Goal: Transaction & Acquisition: Purchase product/service

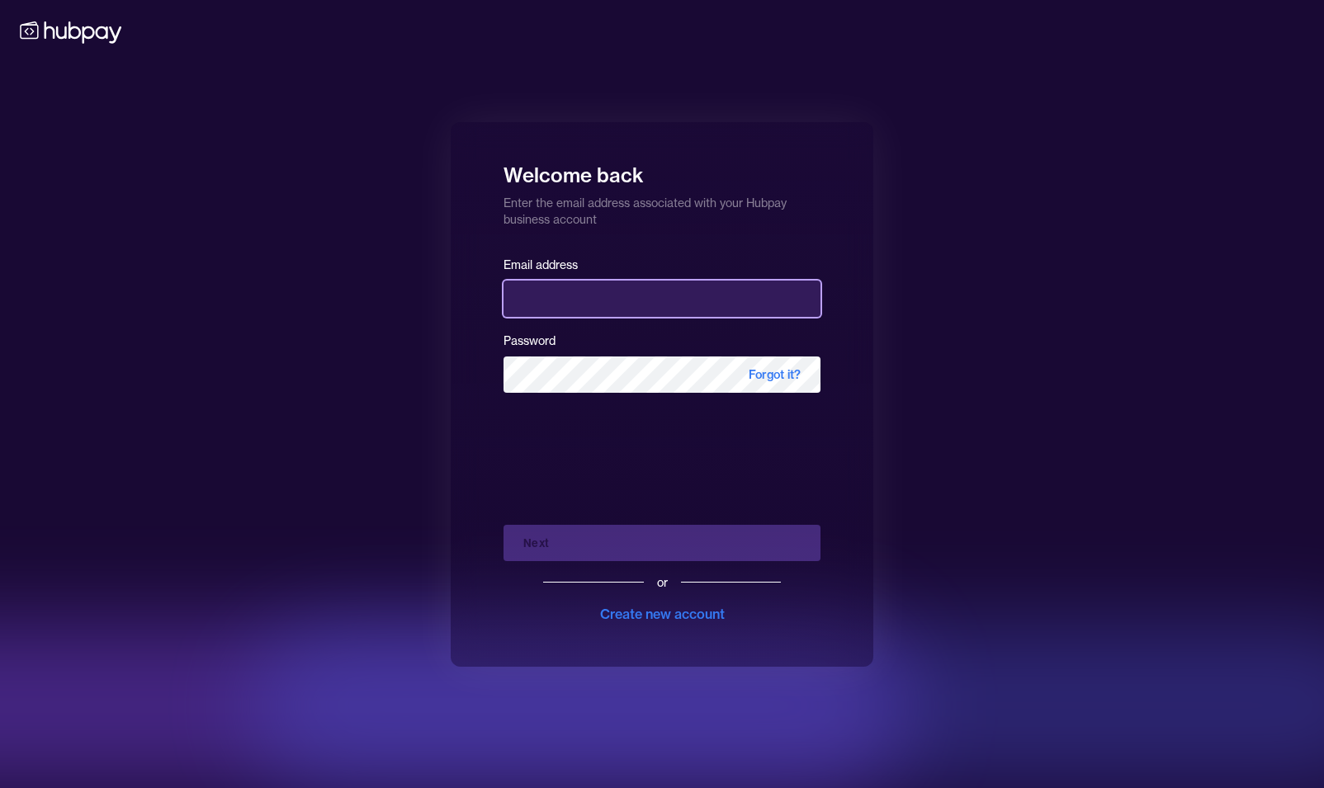
type input "**********"
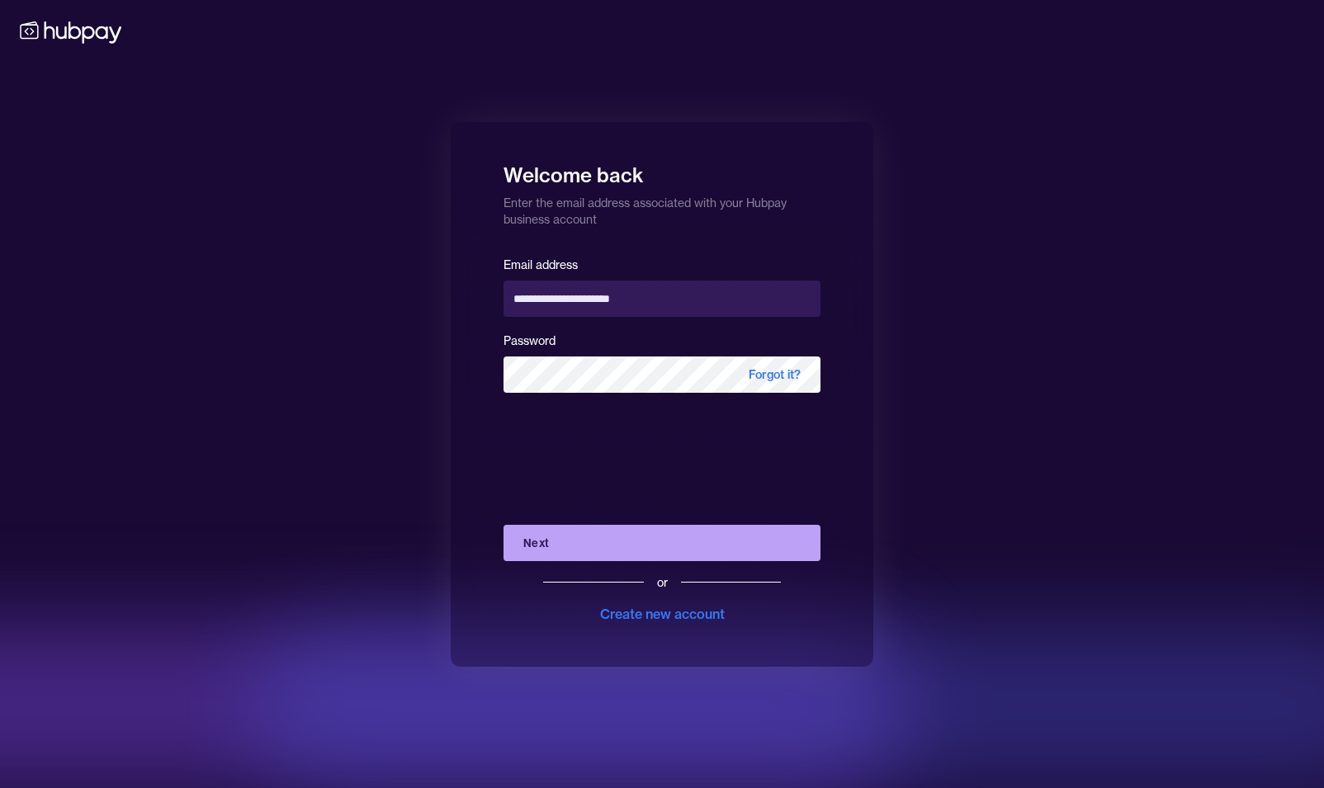
click at [620, 545] on button "Next" at bounding box center [661, 543] width 317 height 36
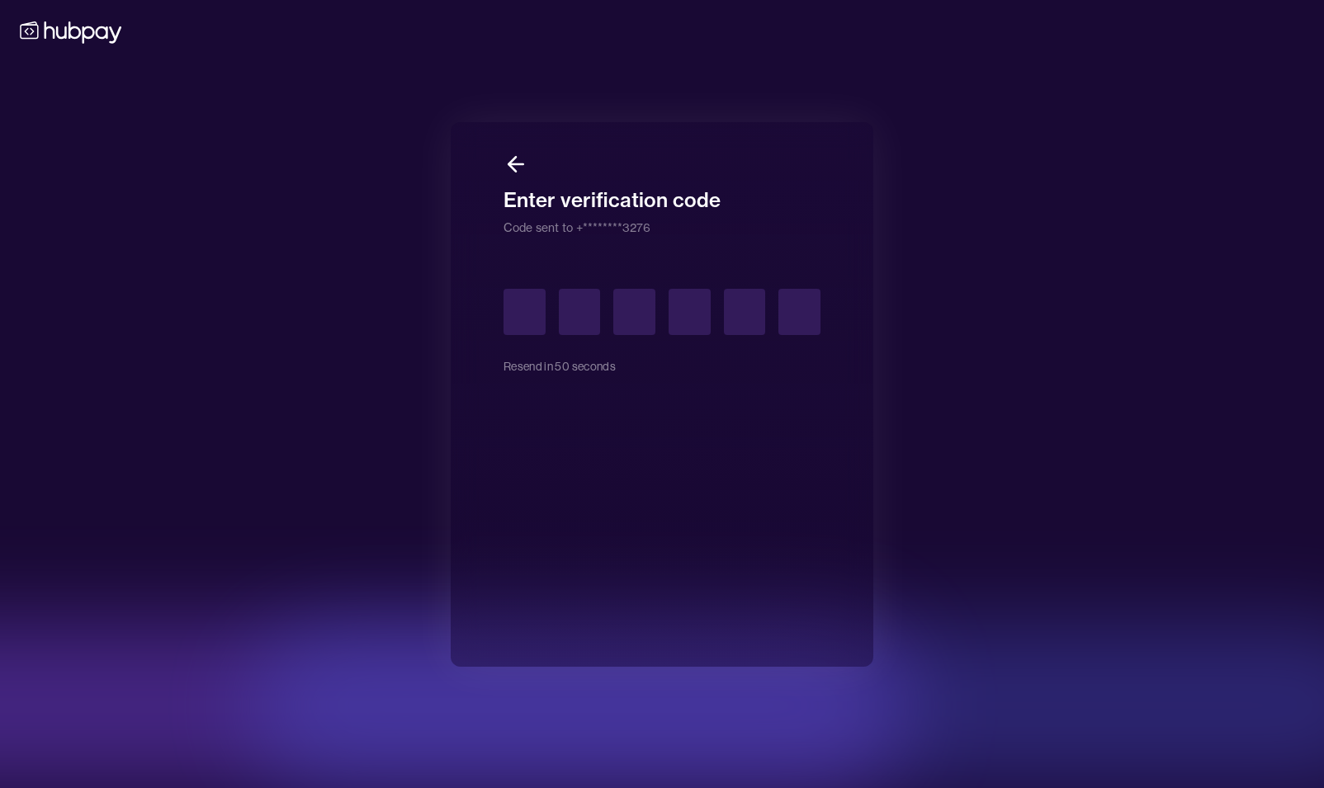
click at [531, 322] on input "text" at bounding box center [524, 312] width 42 height 46
click at [520, 319] on input "text" at bounding box center [524, 312] width 42 height 46
click at [527, 306] on input "text" at bounding box center [524, 312] width 42 height 46
click at [527, 309] on input "text" at bounding box center [524, 312] width 42 height 46
click at [529, 370] on button "Resend code" at bounding box center [536, 366] width 67 height 36
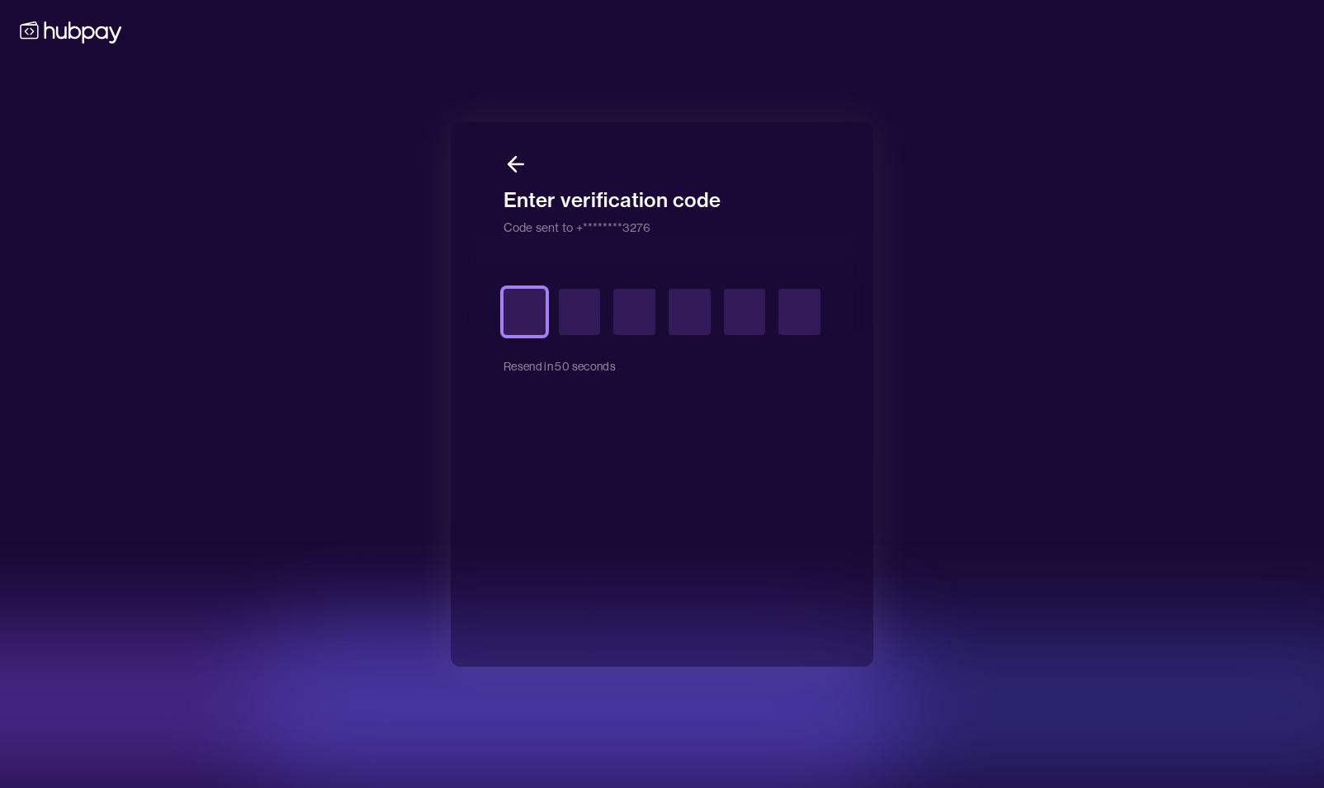
click at [532, 314] on input "text" at bounding box center [524, 312] width 42 height 46
click at [520, 317] on input "text" at bounding box center [524, 312] width 42 height 46
type input "*"
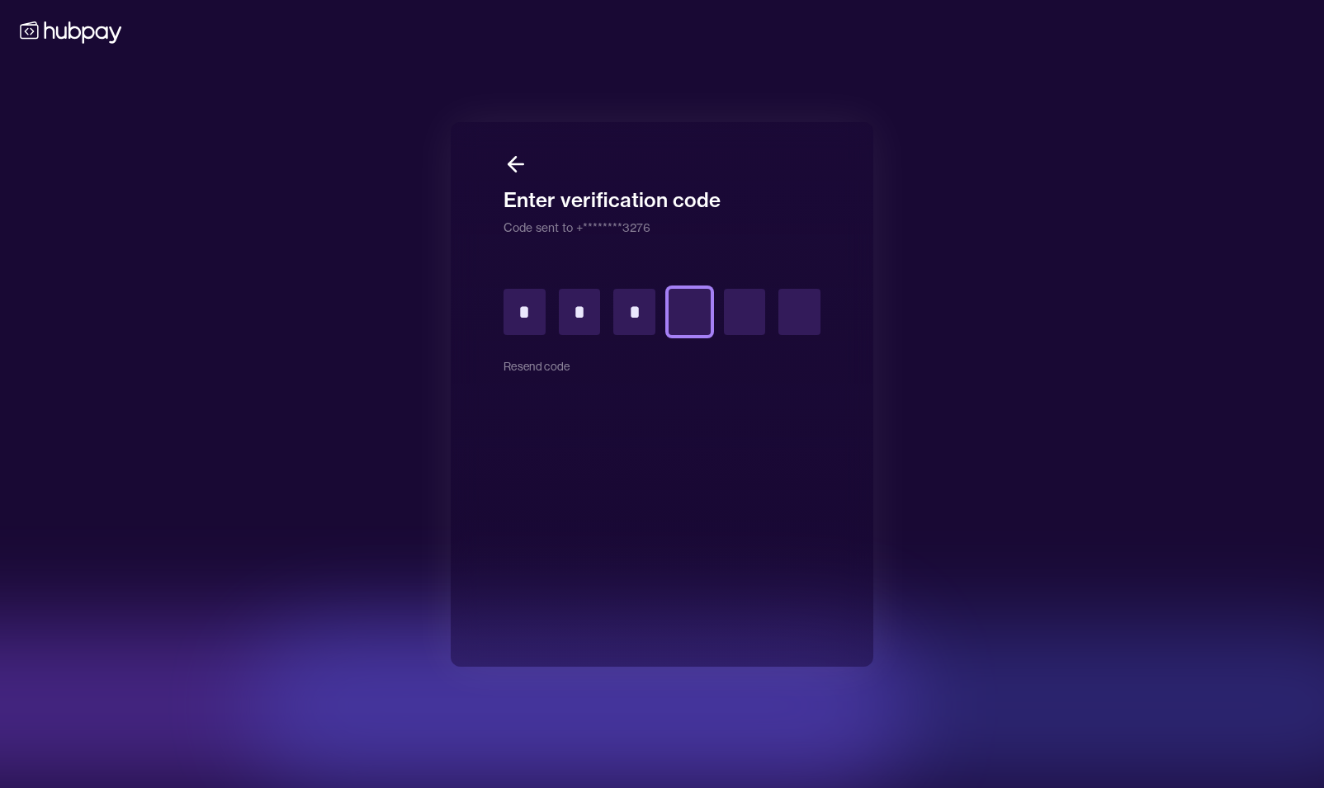
type input "*"
click at [530, 295] on input "text" at bounding box center [524, 312] width 42 height 46
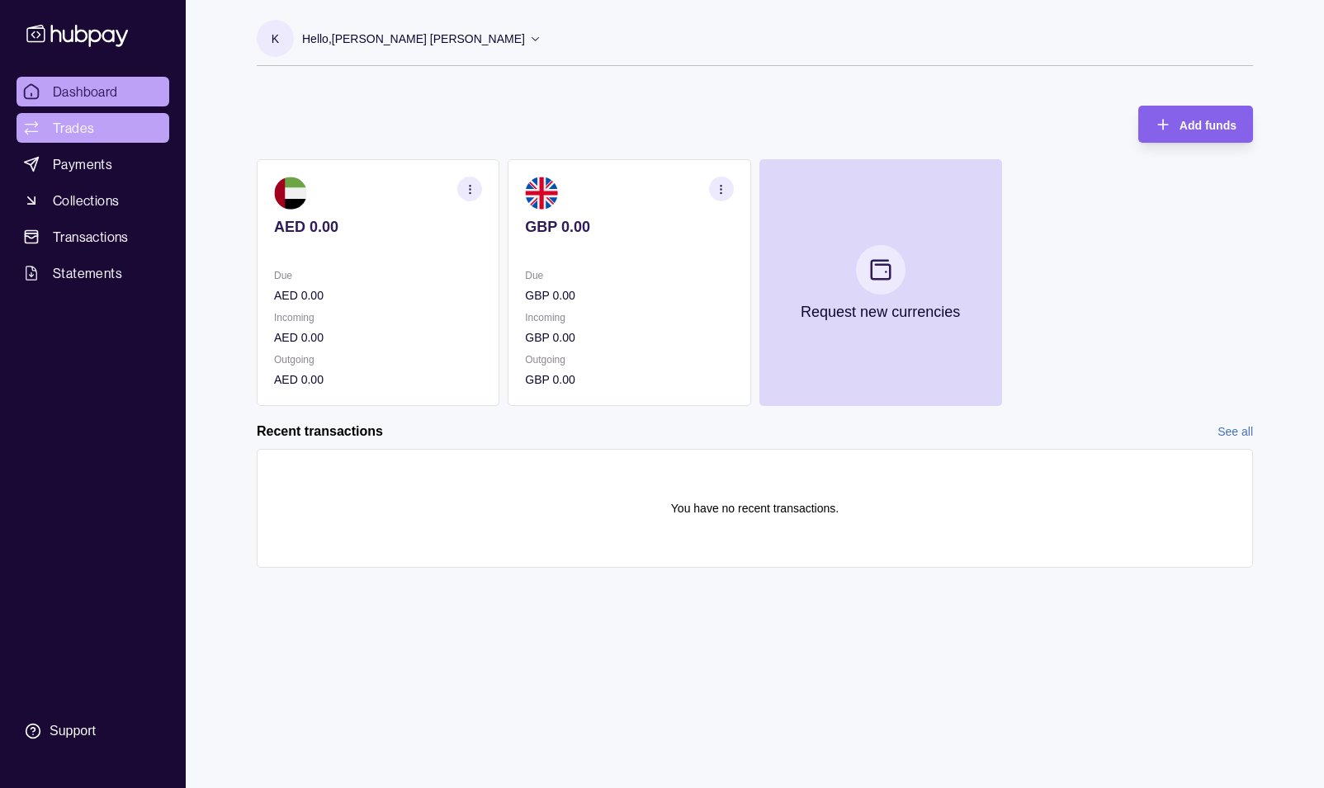
click at [84, 129] on span "Trades" at bounding box center [73, 128] width 41 height 20
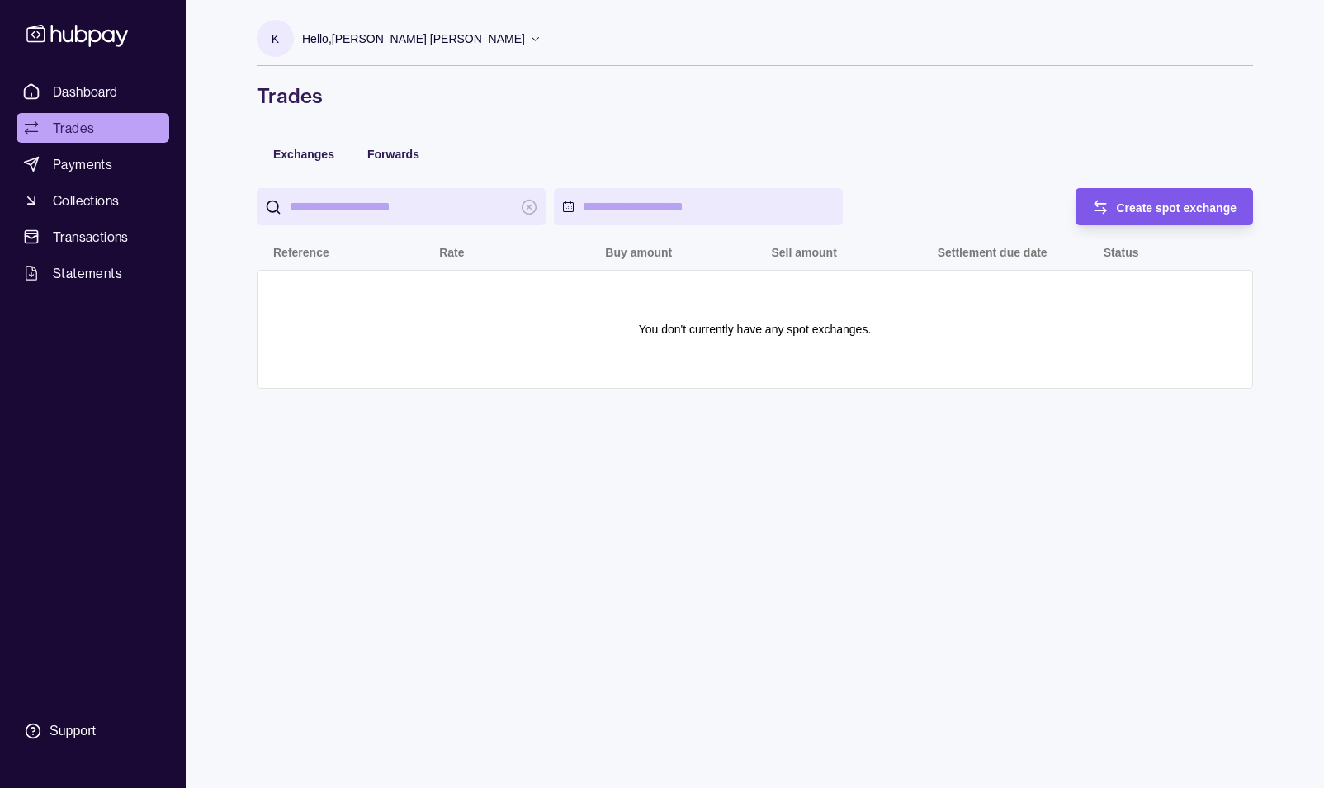
click at [1138, 202] on span "Create spot exchange" at bounding box center [1177, 207] width 120 height 13
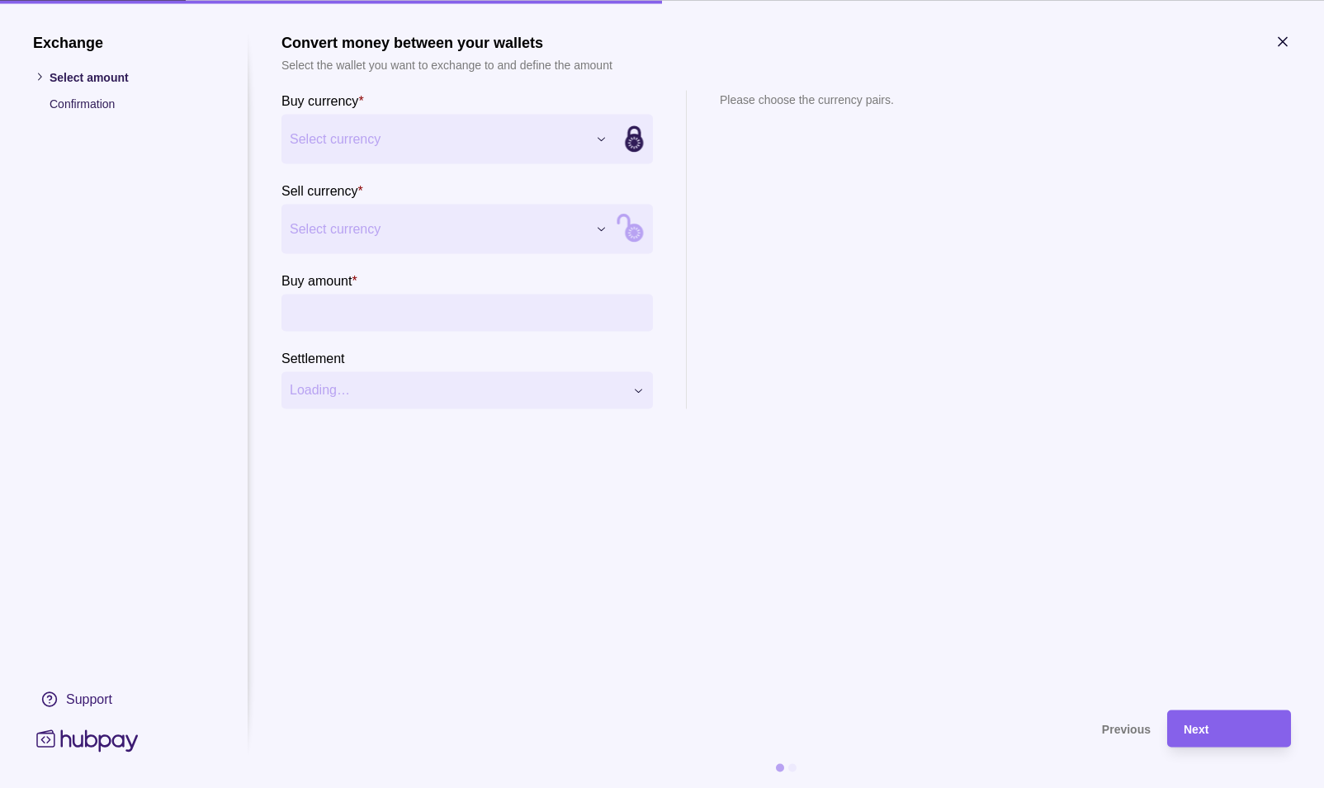
click at [457, 787] on div "Exchange Select amount Confirmation Support Convert money between your wallets …" at bounding box center [662, 788] width 1324 height 0
click at [390, 787] on div "Exchange Select amount Confirmation Support Convert money between your wallets …" at bounding box center [662, 788] width 1324 height 0
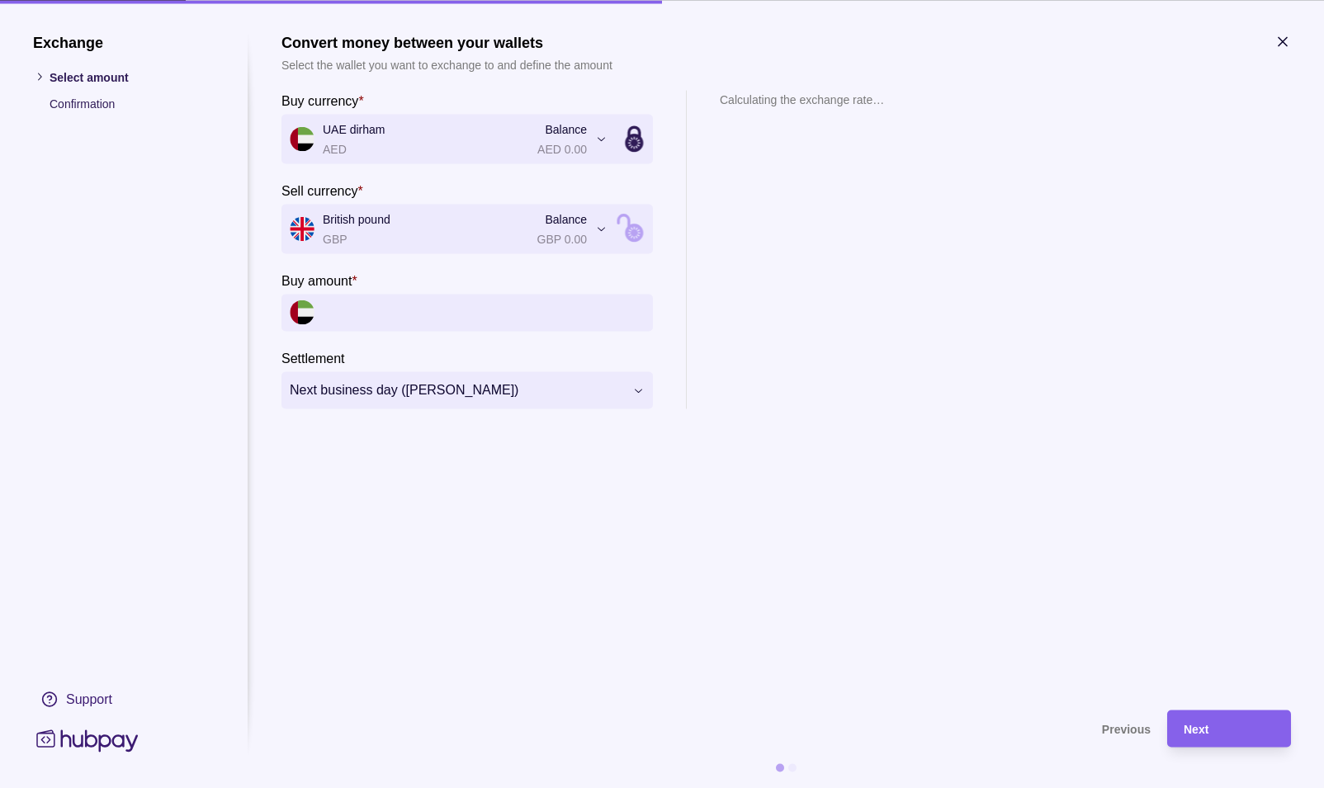
click at [518, 320] on input "Buy amount *" at bounding box center [484, 312] width 322 height 37
type input "*******"
click at [1280, 44] on icon "button" at bounding box center [1282, 41] width 8 height 8
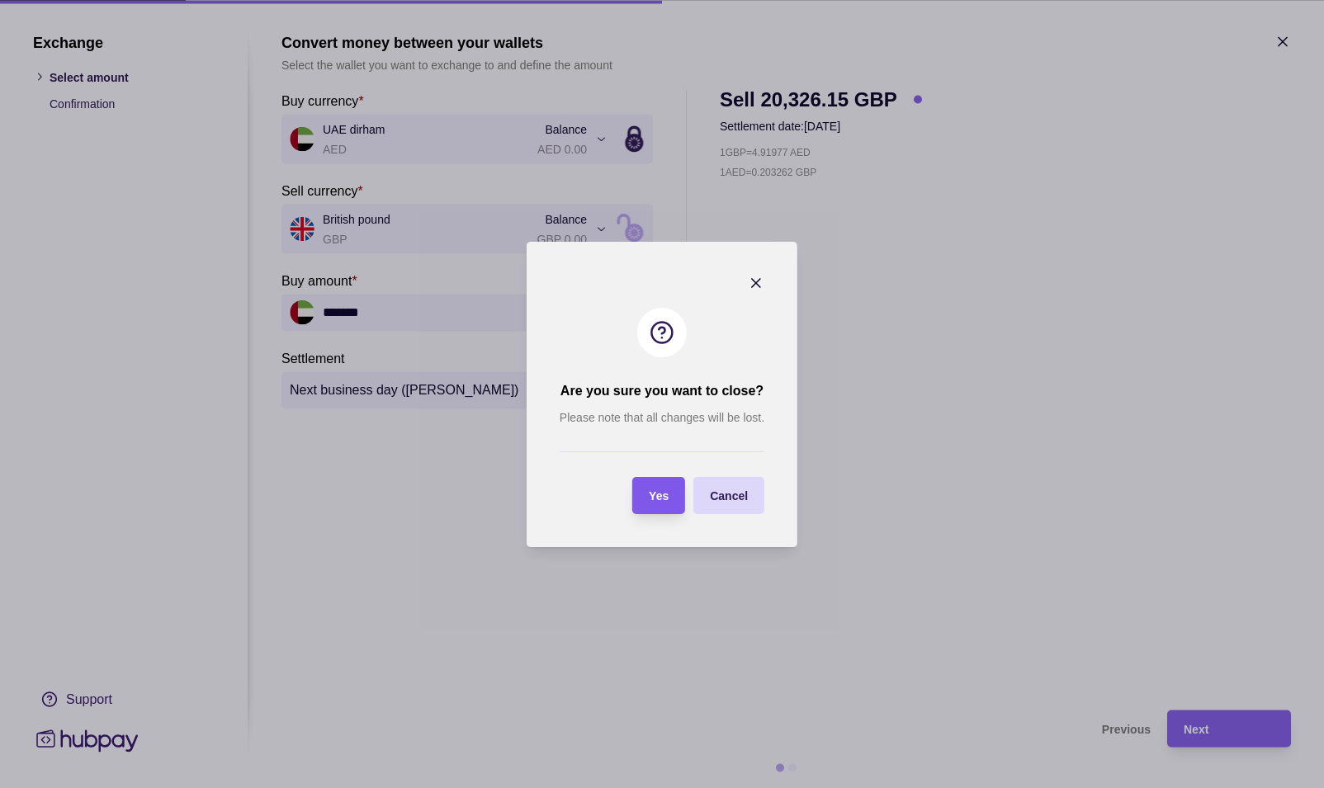
click at [662, 477] on div "Yes" at bounding box center [646, 495] width 45 height 37
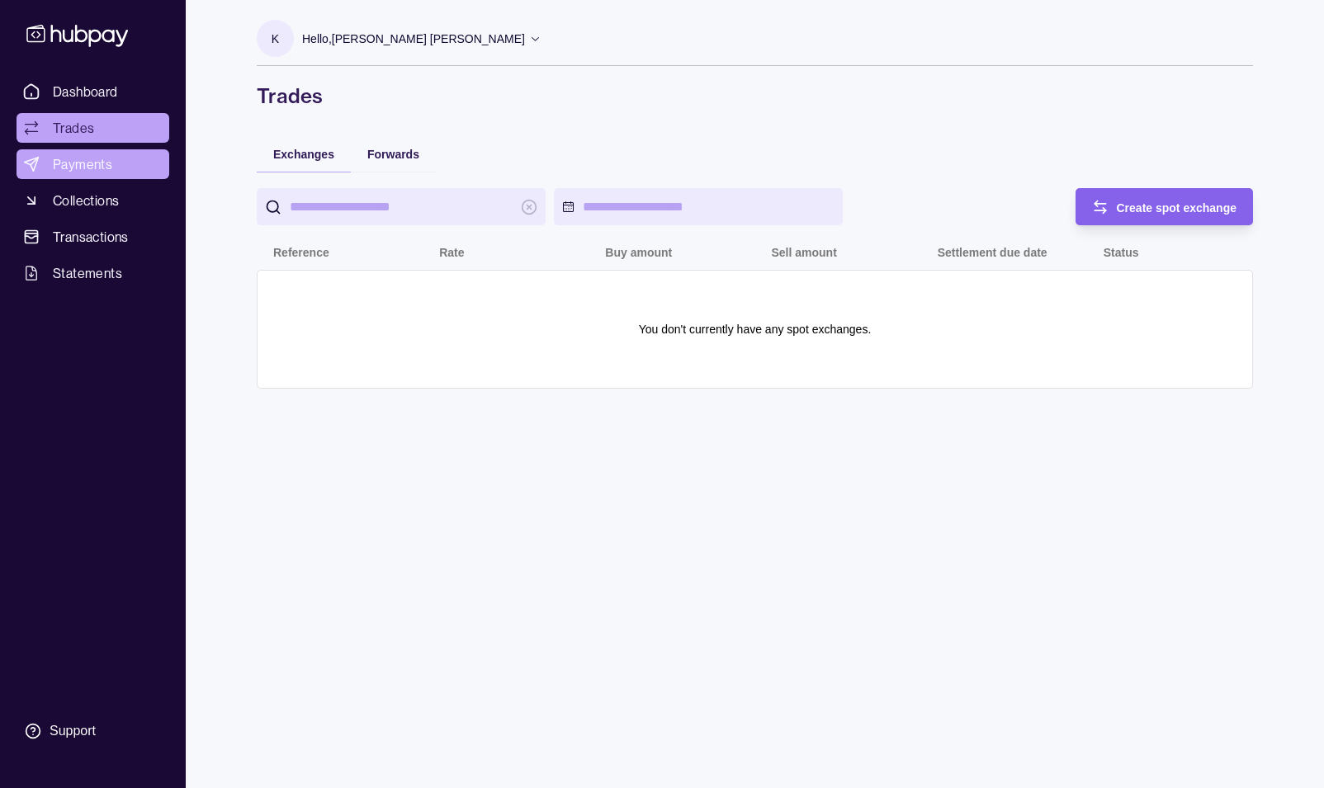
click at [75, 163] on span "Payments" at bounding box center [82, 164] width 59 height 20
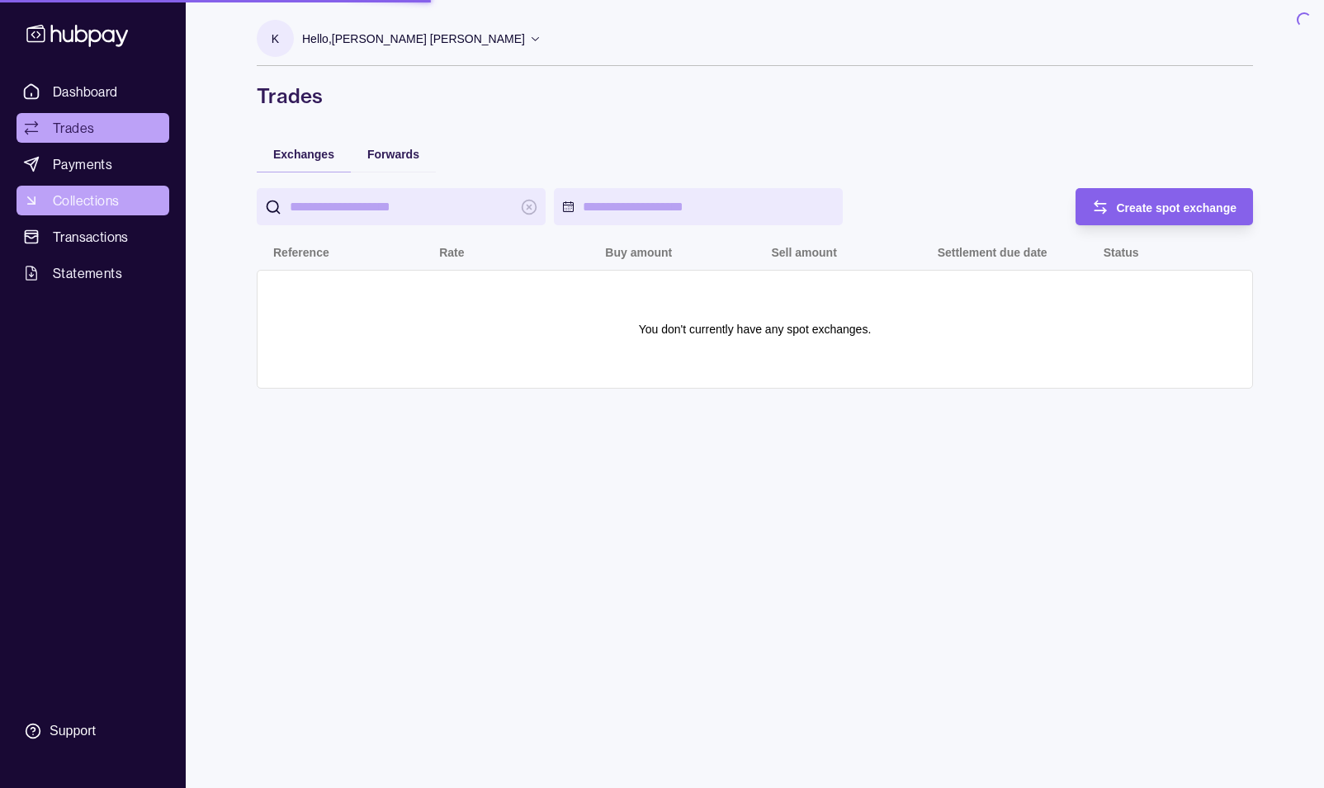
click at [83, 197] on span "Collections" at bounding box center [86, 201] width 66 height 20
